Goal: Task Accomplishment & Management: Manage account settings

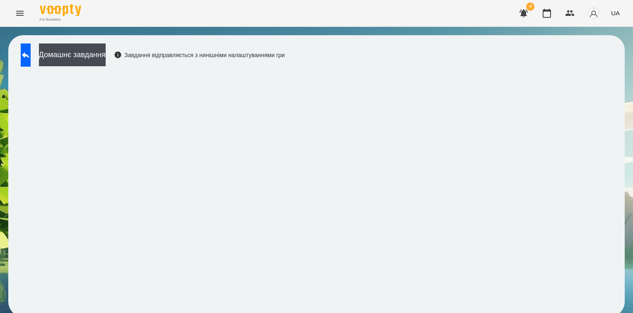
scroll to position [4, 0]
click at [24, 14] on icon "Menu" at bounding box center [20, 13] width 10 height 10
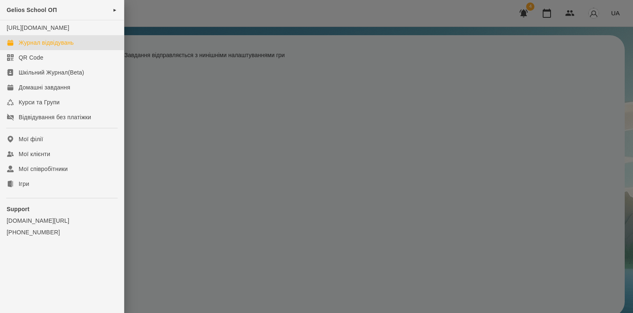
click at [48, 47] on div "Журнал відвідувань" at bounding box center [46, 43] width 55 height 8
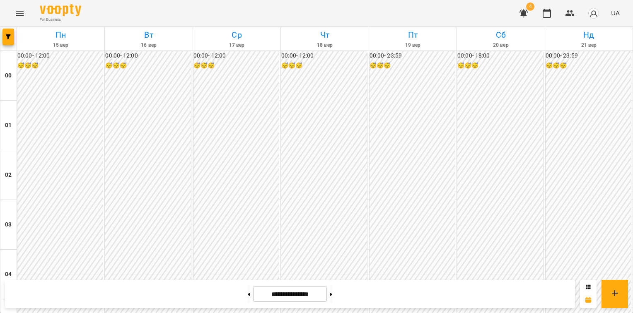
scroll to position [512, 0]
click at [10, 34] on button "button" at bounding box center [8, 37] width 12 height 17
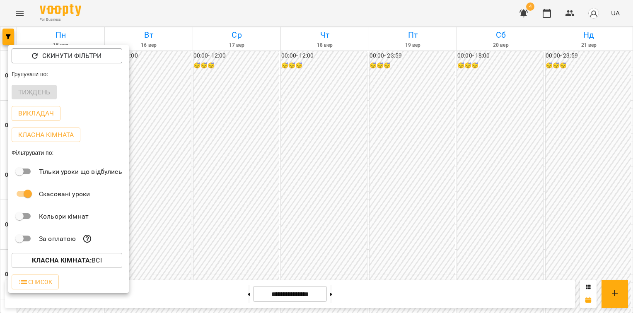
click at [30, 94] on div "Тиждень" at bounding box center [68, 93] width 121 height 22
click at [378, 117] on div at bounding box center [316, 156] width 633 height 313
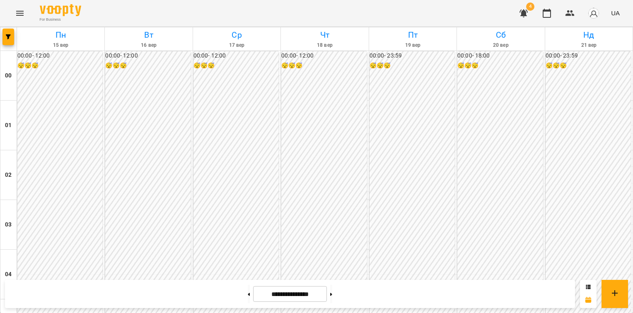
scroll to position [968, 0]
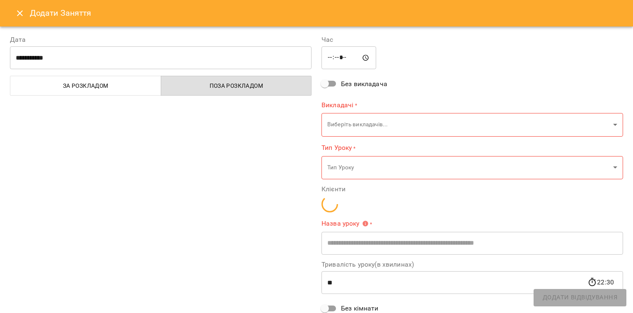
type input "**********"
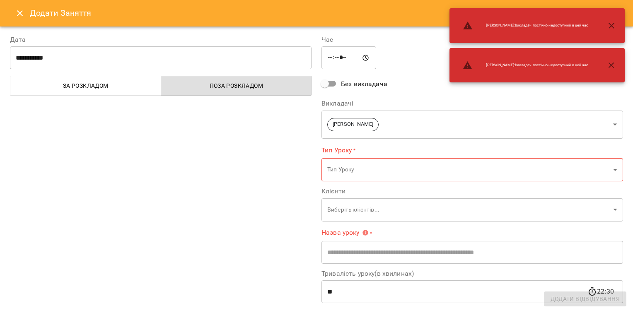
click at [17, 10] on icon "Close" at bounding box center [20, 13] width 10 height 10
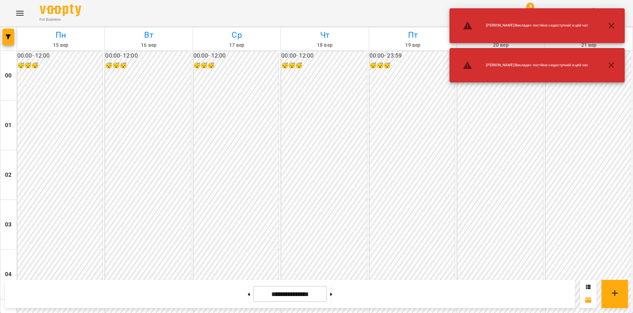
scroll to position [760, 0]
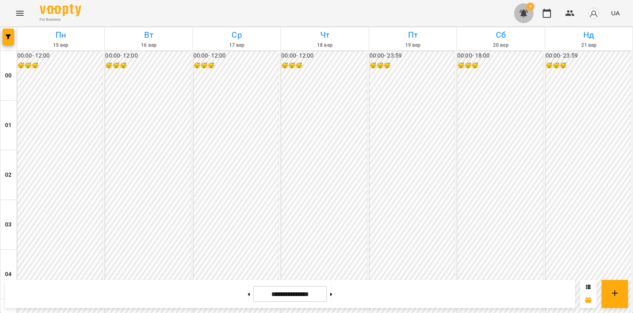
click at [525, 14] on icon "button" at bounding box center [523, 14] width 8 height 8
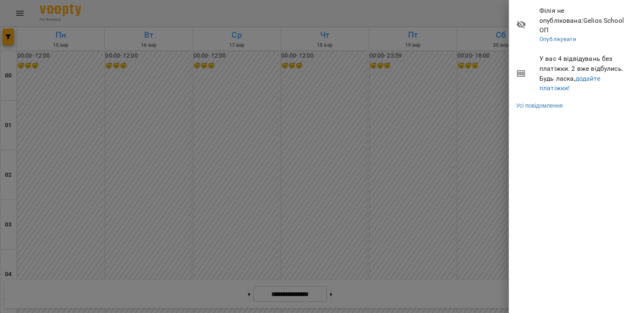
click at [589, 54] on span "У вас 4 відвідувань без платіжки. 2 вже відбулись. Будь ласка, додайте платіжки!" at bounding box center [582, 73] width 87 height 39
click at [594, 75] on link "додайте платіжки!" at bounding box center [569, 84] width 61 height 18
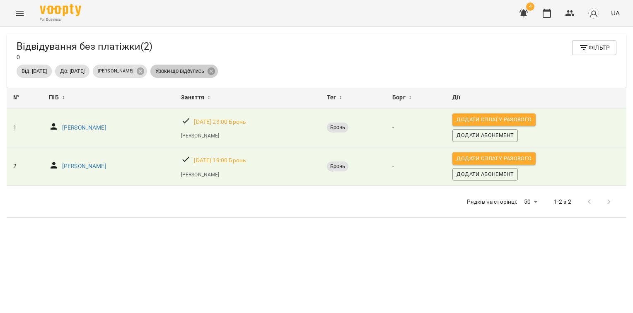
click at [207, 73] on span "Уроки що відбулись" at bounding box center [179, 71] width 59 height 7
click at [249, 229] on div "№ ПІБ ↕ Заняття ↕ Тег ↕ Борг ↕ Дії № 1 ПІБ ↕ Шишко Софія Заняття ↕ ср, 17 вер 2…" at bounding box center [317, 211] width 620 height 246
click at [524, 15] on icon "button" at bounding box center [523, 14] width 8 height 8
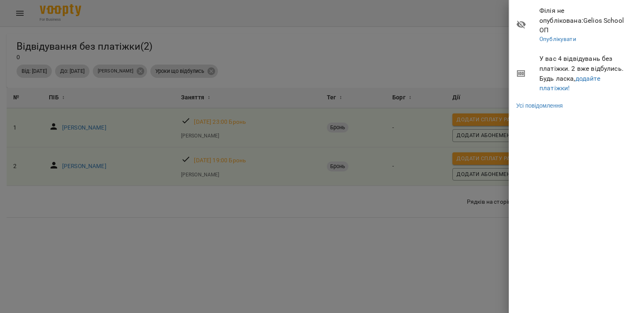
click at [14, 15] on div at bounding box center [316, 156] width 633 height 313
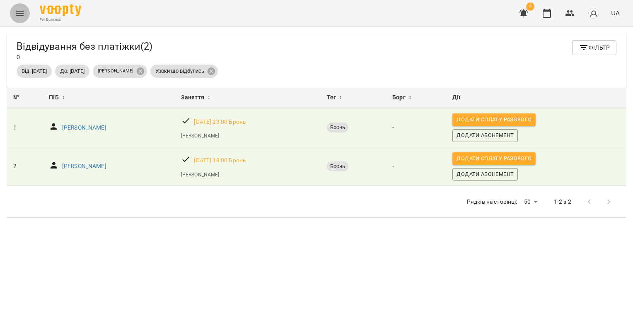
click at [18, 14] on icon "Menu" at bounding box center [20, 13] width 10 height 10
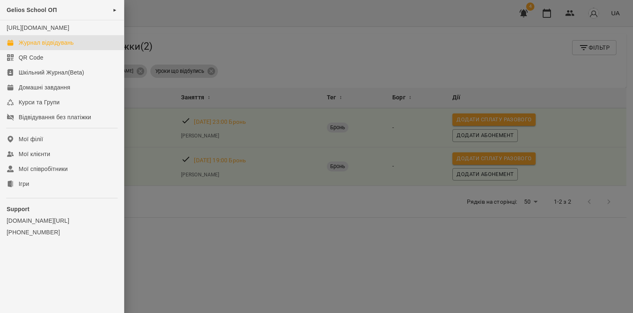
click at [40, 47] on div "Журнал відвідувань" at bounding box center [46, 43] width 55 height 8
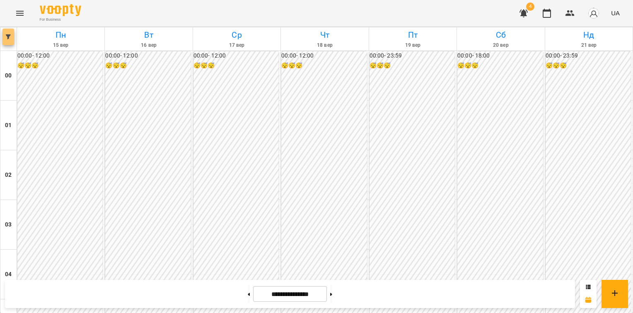
click at [6, 40] on button "button" at bounding box center [8, 37] width 12 height 17
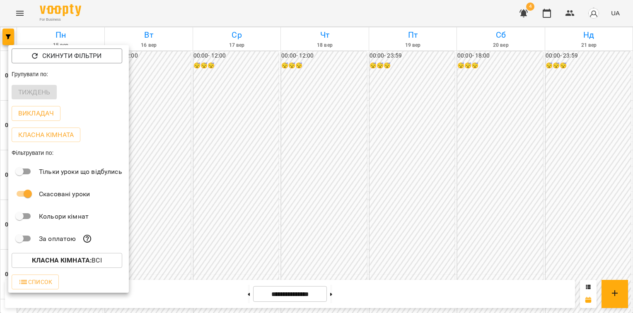
click at [31, 92] on div "Тиждень" at bounding box center [68, 93] width 121 height 22
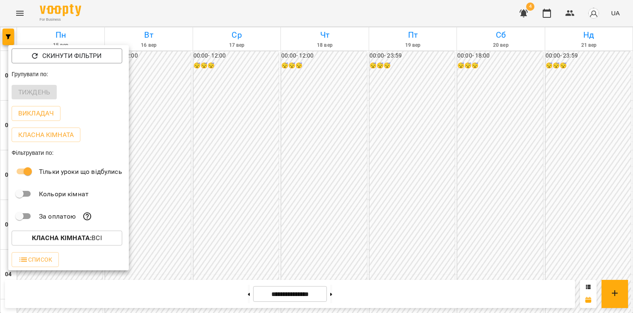
click at [285, 164] on div at bounding box center [316, 156] width 633 height 313
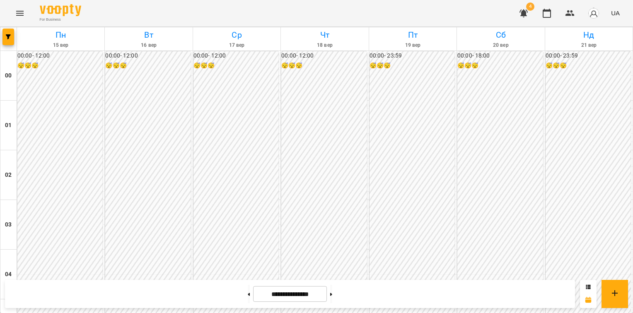
scroll to position [388, 0]
click at [6, 41] on button "button" at bounding box center [8, 37] width 12 height 17
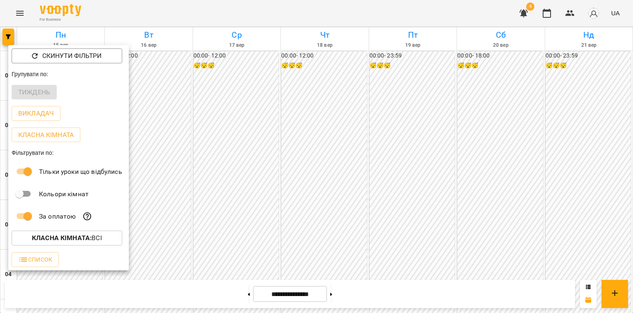
click at [209, 160] on div at bounding box center [316, 156] width 633 height 313
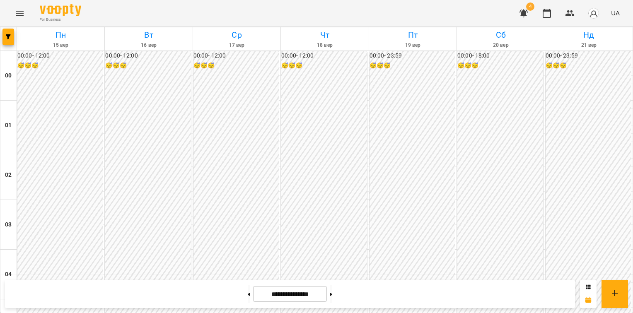
scroll to position [222, 0]
click at [12, 36] on span "button" at bounding box center [8, 36] width 12 height 5
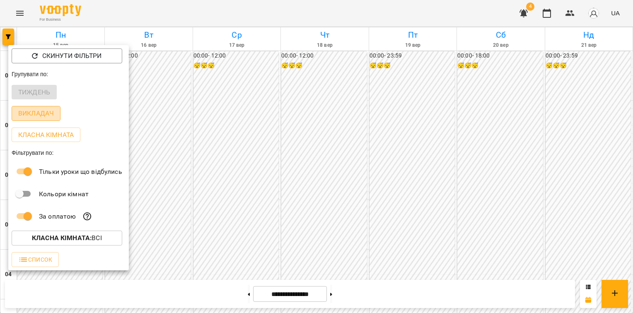
click at [38, 112] on p "Викладач" at bounding box center [36, 114] width 36 height 10
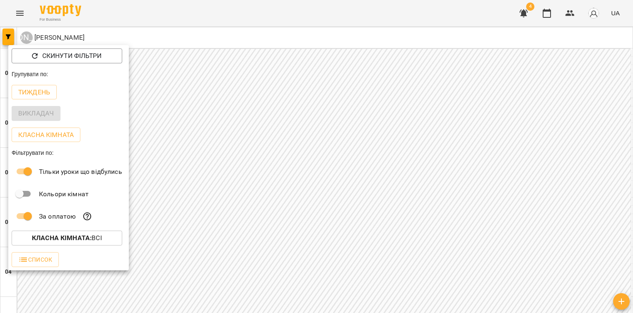
drag, startPoint x: 630, startPoint y: 71, endPoint x: 621, endPoint y: 114, distance: 43.9
click at [627, 113] on div at bounding box center [316, 156] width 633 height 313
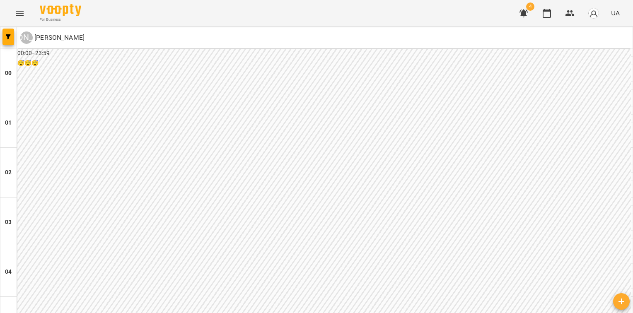
scroll to position [0, 0]
click at [10, 37] on icon "button" at bounding box center [8, 36] width 5 height 5
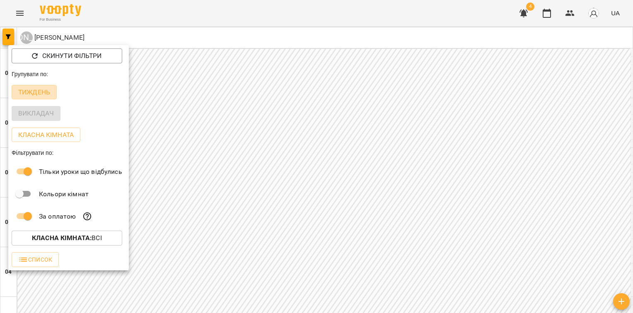
click at [32, 92] on p "Тиждень" at bounding box center [34, 92] width 32 height 10
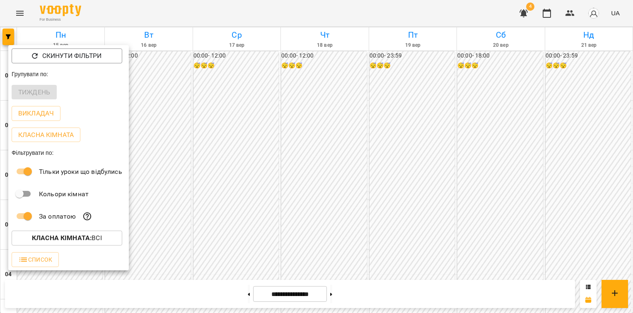
click at [278, 133] on div at bounding box center [316, 156] width 633 height 313
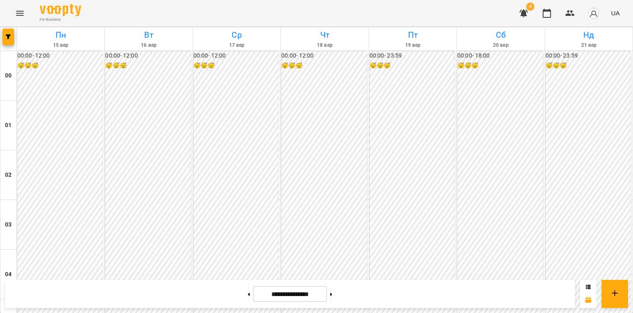
scroll to position [56, 0]
click at [7, 36] on icon "button" at bounding box center [8, 36] width 5 height 5
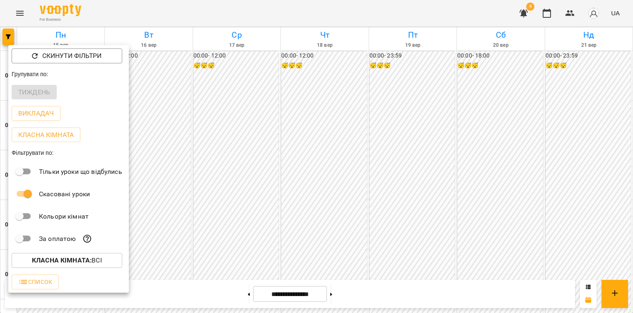
click at [258, 178] on div at bounding box center [316, 156] width 633 height 313
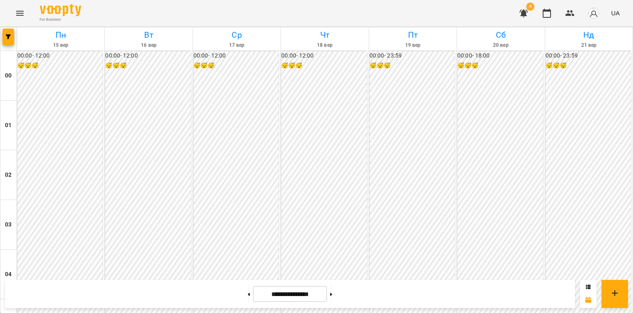
scroll to position [305, 0]
click at [9, 36] on icon "button" at bounding box center [8, 36] width 5 height 5
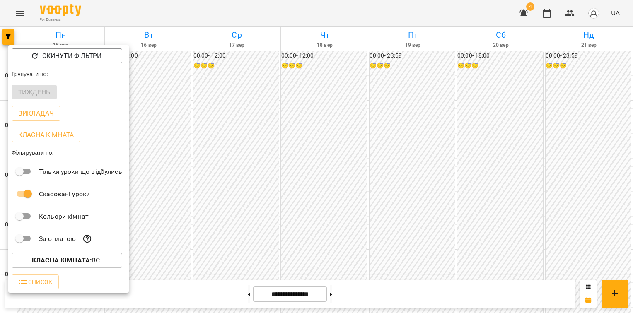
click at [31, 92] on div "Тиждень" at bounding box center [68, 93] width 121 height 22
click at [219, 120] on div at bounding box center [316, 156] width 633 height 313
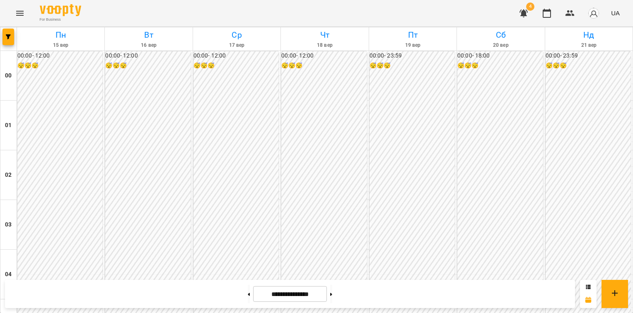
click at [19, 13] on icon "Menu" at bounding box center [19, 13] width 7 height 5
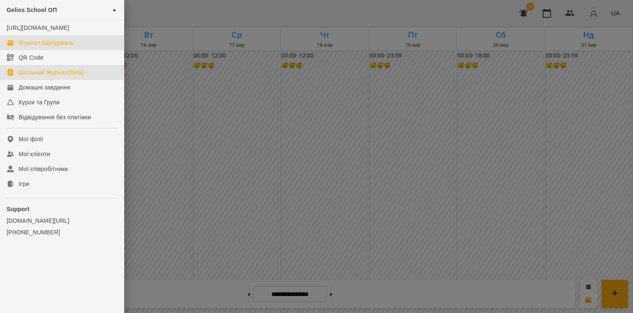
click at [40, 77] on div "Шкільний Журнал(Beta)" at bounding box center [51, 72] width 65 height 8
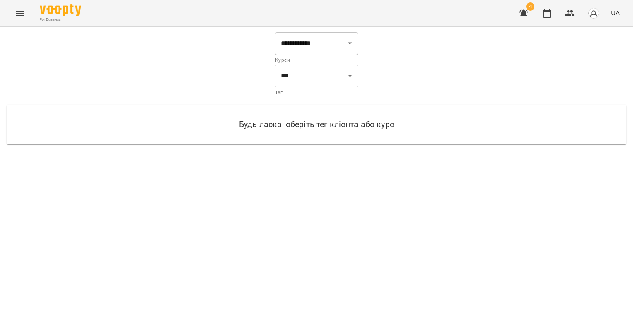
click at [23, 16] on icon "Menu" at bounding box center [20, 13] width 10 height 10
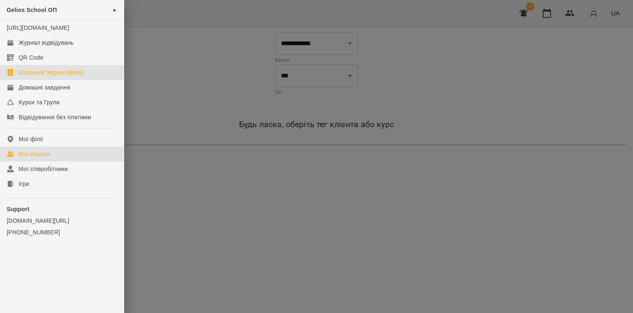
click at [45, 158] on div "Мої клієнти" at bounding box center [34, 154] width 31 height 8
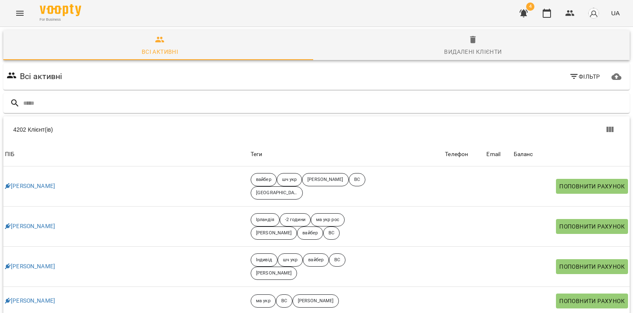
scroll to position [55, 0]
click at [61, 97] on input "text" at bounding box center [324, 104] width 603 height 14
click at [53, 97] on input "text" at bounding box center [324, 104] width 603 height 14
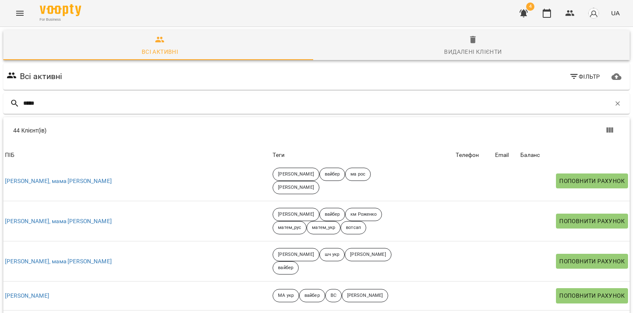
scroll to position [1489, 0]
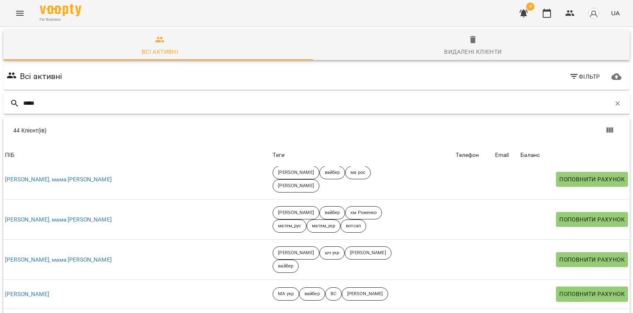
click at [51, 97] on input "*****" at bounding box center [316, 104] width 587 height 14
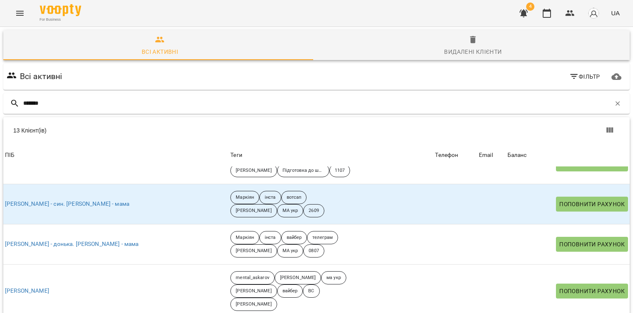
scroll to position [83, 0]
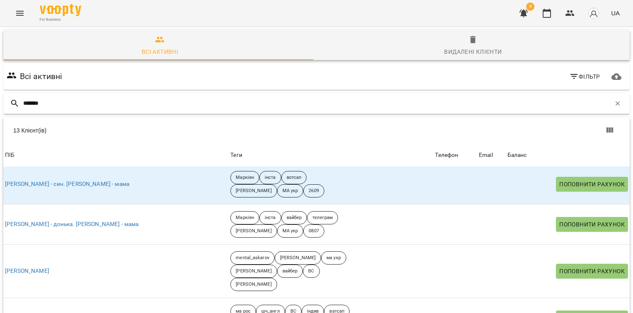
click at [53, 97] on input "*******" at bounding box center [316, 104] width 587 height 14
type input "*"
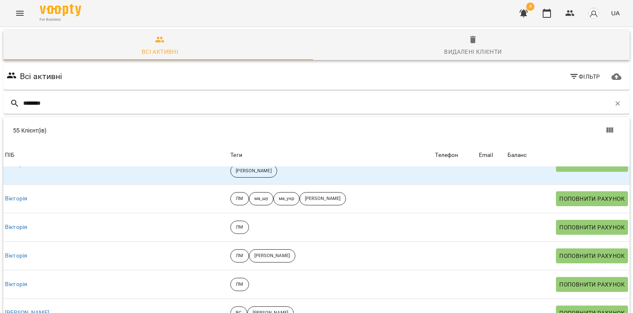
scroll to position [911, 0]
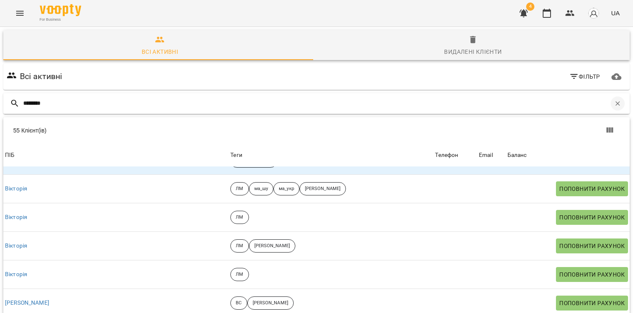
type input "********"
click at [614, 100] on icon "button" at bounding box center [617, 103] width 7 height 7
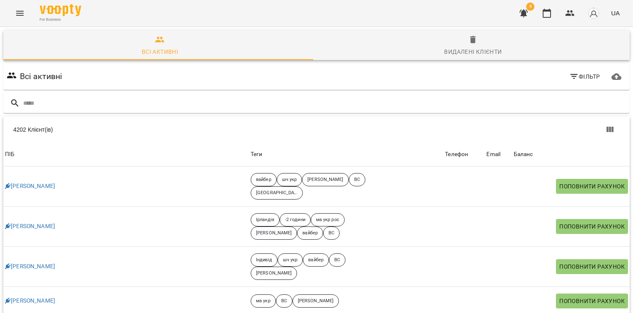
scroll to position [55, 0]
click at [20, 13] on icon "Menu" at bounding box center [19, 13] width 7 height 5
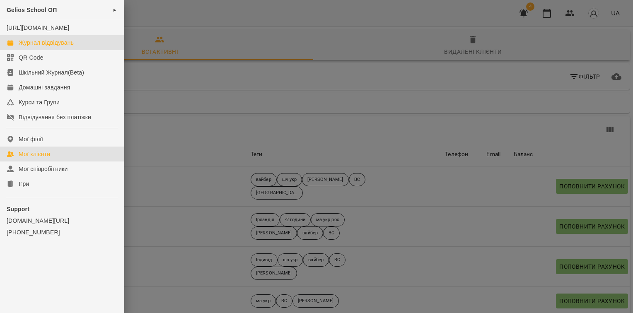
click at [36, 47] on div "Журнал відвідувань" at bounding box center [46, 43] width 55 height 8
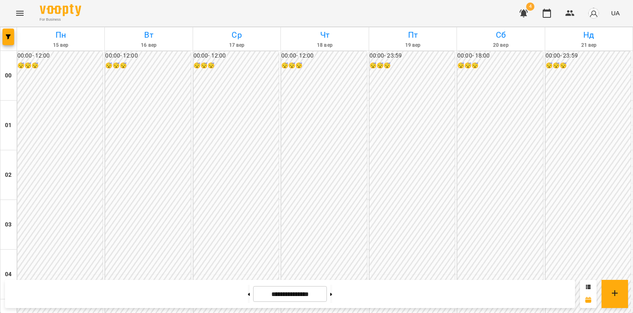
scroll to position [968, 0]
click at [524, 12] on icon "button" at bounding box center [523, 14] width 8 height 8
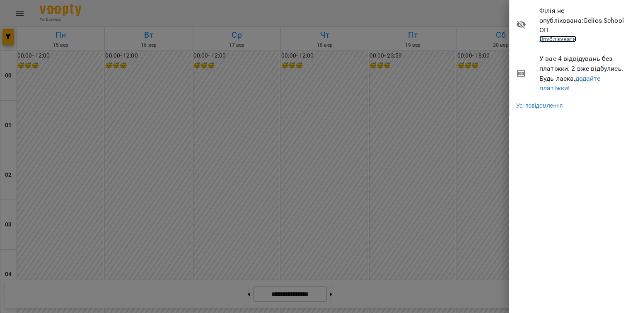
click at [570, 36] on link "Опублікувати" at bounding box center [557, 39] width 37 height 7
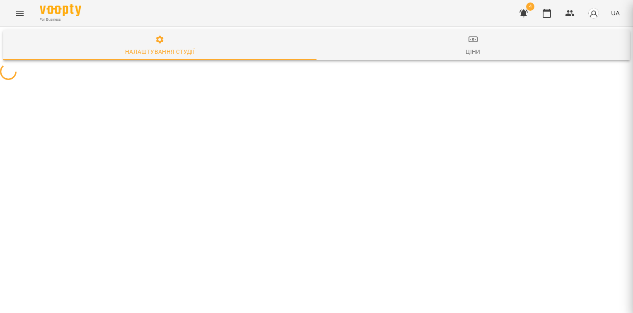
select select "**"
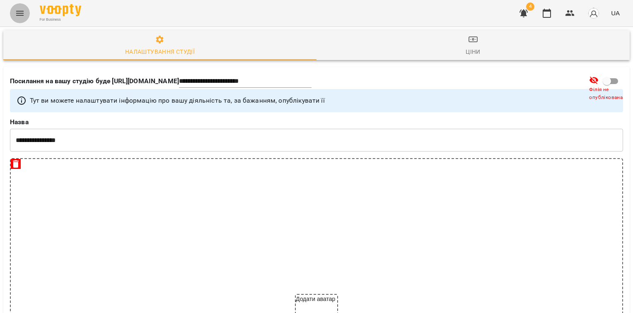
click at [17, 14] on icon "Menu" at bounding box center [20, 13] width 10 height 10
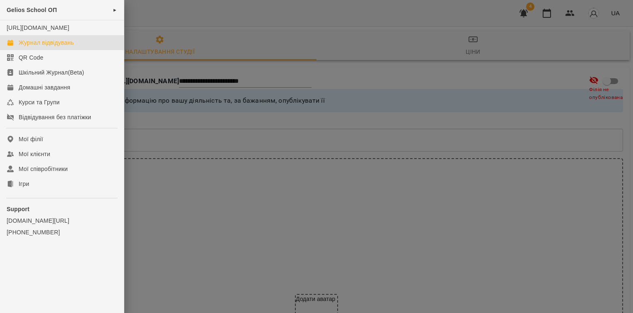
click at [40, 47] on div "Журнал відвідувань" at bounding box center [46, 43] width 55 height 8
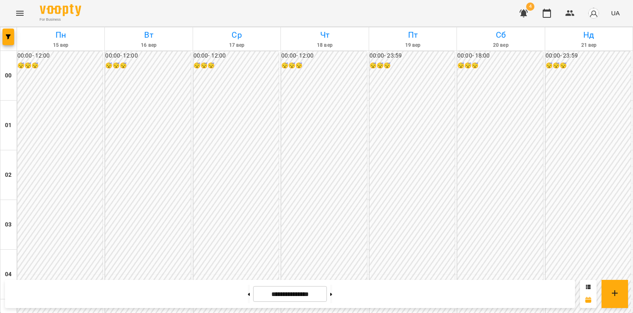
scroll to position [968, 0]
click at [332, 299] on button at bounding box center [331, 294] width 2 height 18
click at [248, 294] on button at bounding box center [249, 294] width 2 height 18
click at [248, 296] on button at bounding box center [249, 294] width 2 height 18
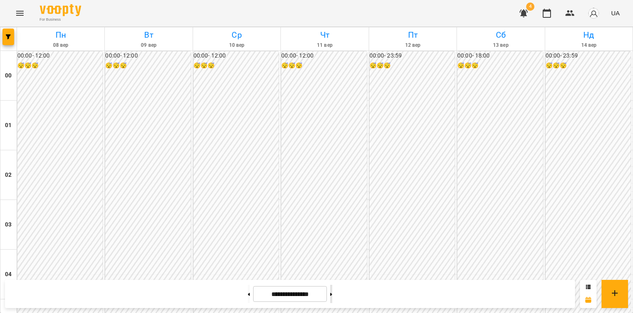
click at [332, 296] on icon at bounding box center [331, 294] width 2 height 3
click at [332, 296] on button at bounding box center [331, 294] width 2 height 18
click at [248, 297] on button at bounding box center [249, 294] width 2 height 18
type input "**********"
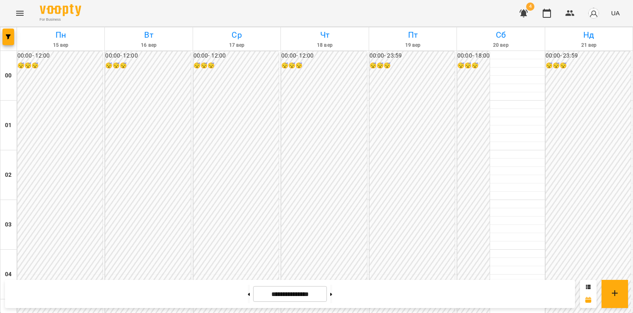
scroll to position [787, 0]
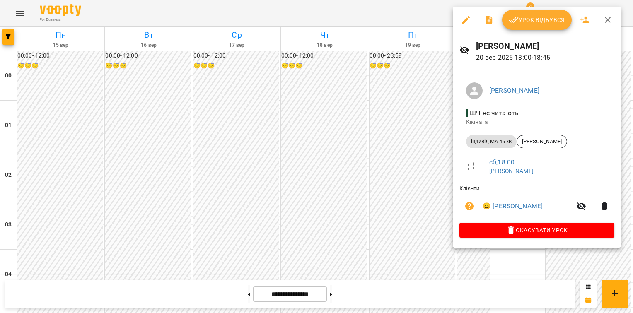
click at [530, 24] on span "Урок відбувся" at bounding box center [537, 20] width 56 height 10
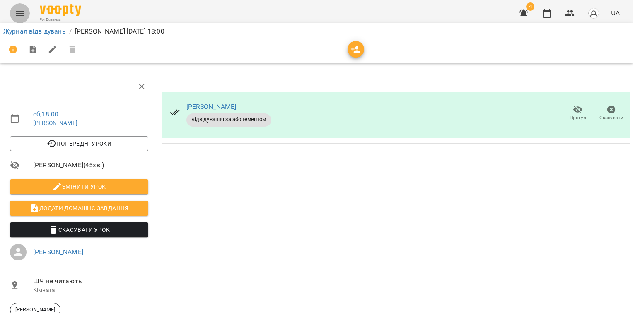
click at [21, 16] on icon "Menu" at bounding box center [20, 13] width 10 height 10
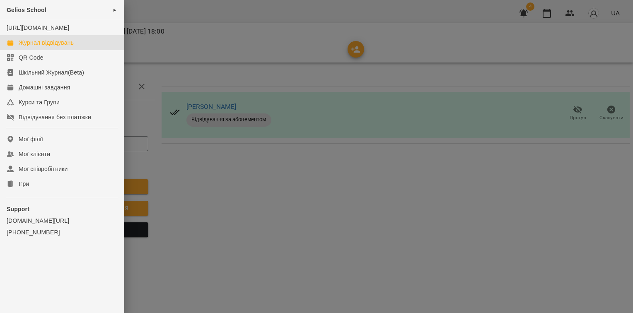
click at [33, 47] on div "Журнал відвідувань" at bounding box center [46, 43] width 55 height 8
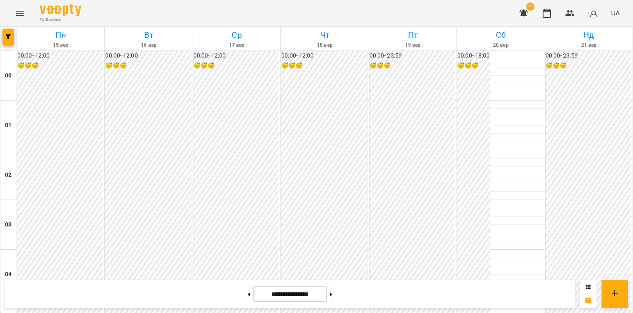
scroll to position [870, 0]
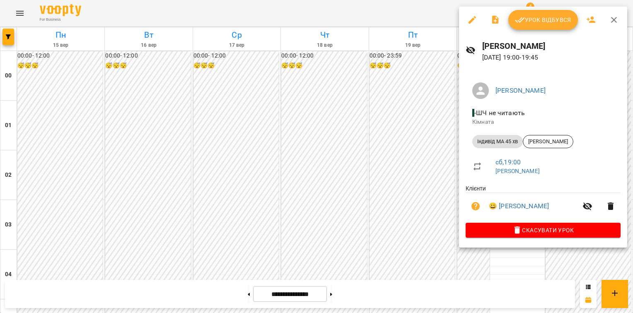
click at [545, 21] on span "Урок відбувся" at bounding box center [543, 20] width 56 height 10
